Goal: Task Accomplishment & Management: Use online tool/utility

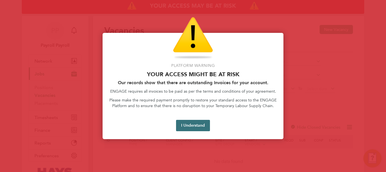
click at [194, 126] on button "I Understand" at bounding box center [193, 125] width 34 height 11
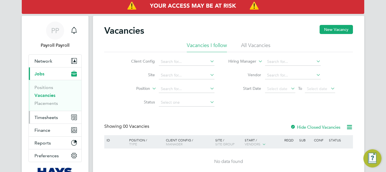
click at [42, 119] on span "Timesheets" at bounding box center [46, 117] width 23 height 5
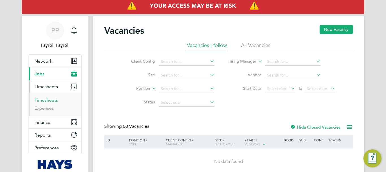
click at [44, 100] on link "Timesheets" at bounding box center [46, 99] width 23 height 5
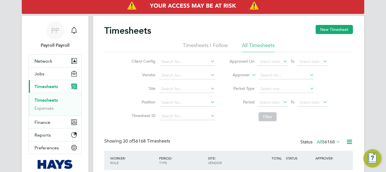
click at [352, 140] on icon at bounding box center [349, 141] width 7 height 7
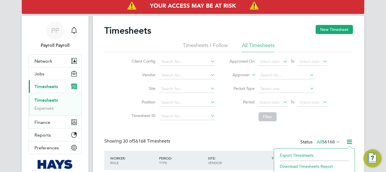
click at [309, 153] on li "Export Timesheets" at bounding box center [314, 155] width 75 height 8
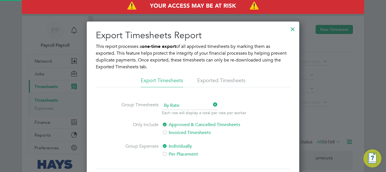
click at [204, 83] on li "Exported Timesheets" at bounding box center [221, 82] width 48 height 10
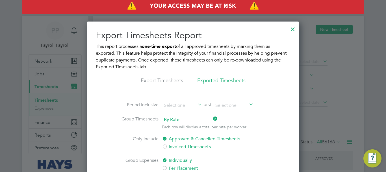
click at [176, 120] on span "By Rate" at bounding box center [190, 119] width 56 height 8
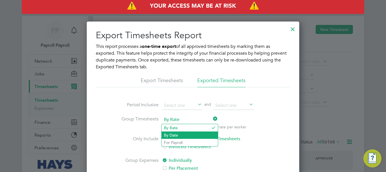
click at [169, 134] on li "By Date" at bounding box center [190, 134] width 56 height 7
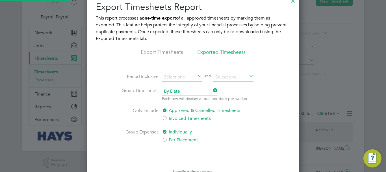
click at [171, 137] on label "Per Placement" at bounding box center [209, 139] width 95 height 7
click at [227, 79] on input at bounding box center [234, 77] width 40 height 8
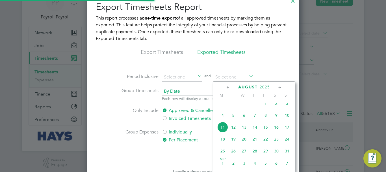
click at [288, 118] on span "10" at bounding box center [287, 115] width 11 height 11
type input "[DATE]"
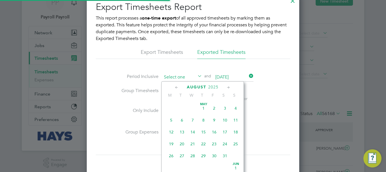
click at [178, 78] on input at bounding box center [182, 77] width 40 height 8
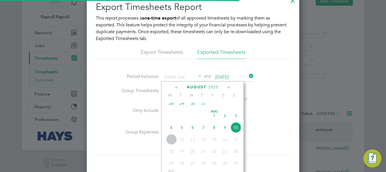
click at [174, 107] on span "28" at bounding box center [171, 103] width 11 height 11
type input "[DATE]"
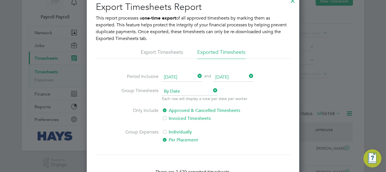
click at [362, 22] on div at bounding box center [193, 86] width 386 height 172
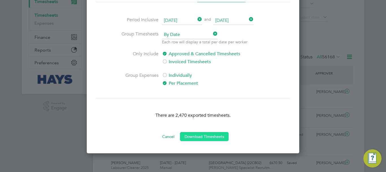
click at [204, 135] on button "Download Timesheets" at bounding box center [204, 136] width 49 height 9
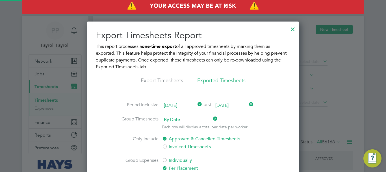
click at [378, 36] on div at bounding box center [193, 86] width 386 height 172
click at [294, 31] on div at bounding box center [293, 28] width 10 height 10
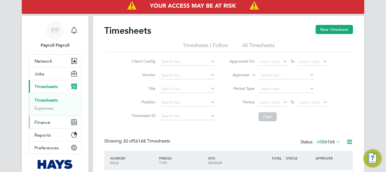
scroll to position [19, 49]
click at [43, 123] on span "Finance" at bounding box center [43, 121] width 16 height 5
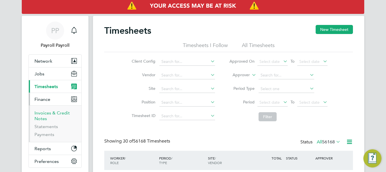
click at [42, 115] on link "Invoices & Credit Notes" at bounding box center [52, 115] width 35 height 11
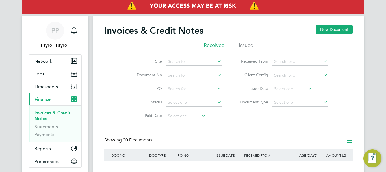
click at [249, 44] on li "Issued" at bounding box center [246, 47] width 15 height 10
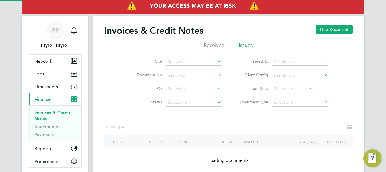
click at [322, 61] on icon at bounding box center [322, 61] width 0 height 8
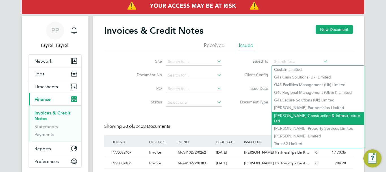
click at [309, 115] on li "[PERSON_NAME] Construction & Infrastructure Ltd" at bounding box center [318, 118] width 92 height 13
type input "[PERSON_NAME] Construction & Infrastructure Ltd"
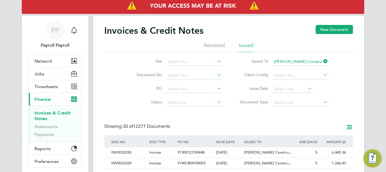
click at [349, 126] on icon at bounding box center [349, 126] width 7 height 7
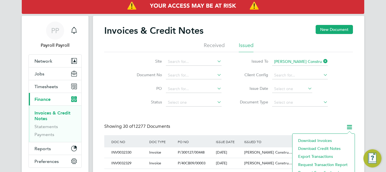
click at [322, 139] on li "Download invoices" at bounding box center [324, 140] width 57 height 8
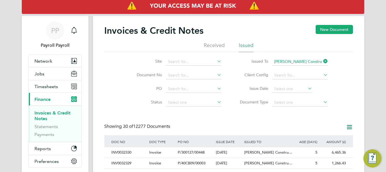
click at [348, 127] on icon at bounding box center [349, 126] width 7 height 7
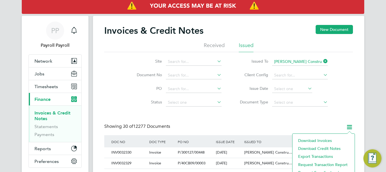
click at [325, 147] on li "Download credit notes" at bounding box center [324, 148] width 57 height 8
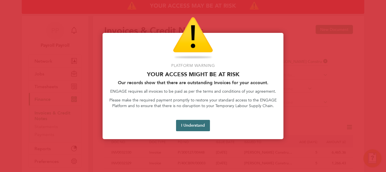
click at [197, 125] on button "I Understand" at bounding box center [193, 125] width 34 height 11
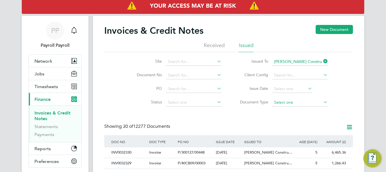
click at [300, 102] on input at bounding box center [300, 102] width 56 height 8
click at [297, 116] on li "Credit notes" at bounding box center [300, 117] width 56 height 7
type input "Credit notes"
click at [128, 151] on div "CRN0032158" at bounding box center [129, 152] width 38 height 10
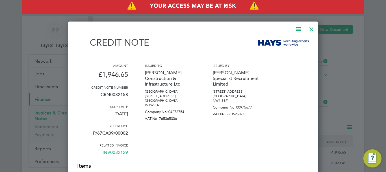
click at [312, 28] on div at bounding box center [312, 28] width 10 height 10
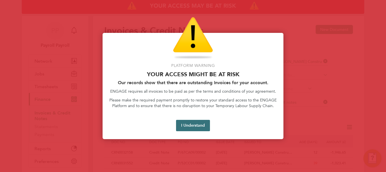
click at [196, 124] on button "I Understand" at bounding box center [193, 125] width 34 height 11
